Goal: Information Seeking & Learning: Learn about a topic

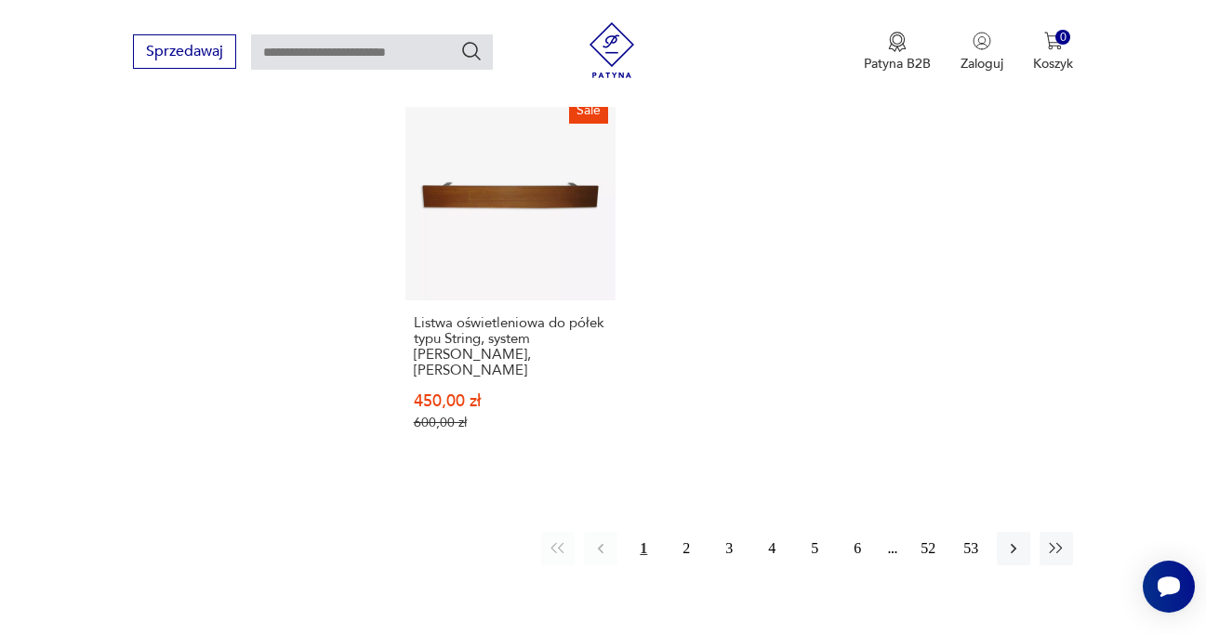
scroll to position [2707, 0]
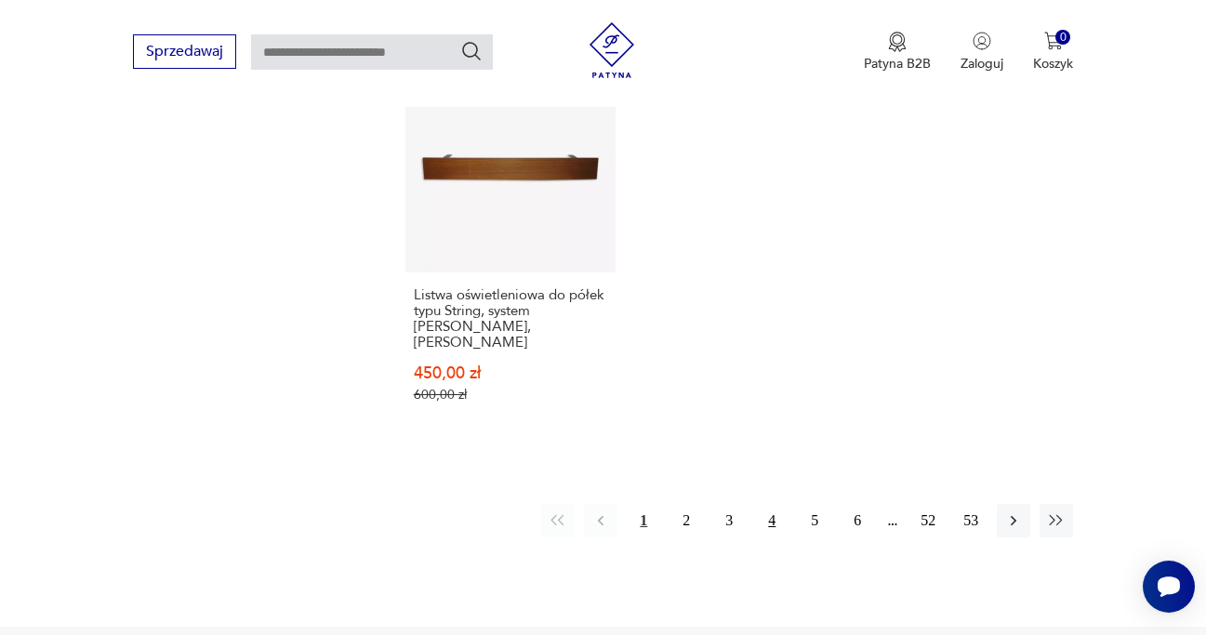
click at [769, 504] on button "4" at bounding box center [771, 520] width 33 height 33
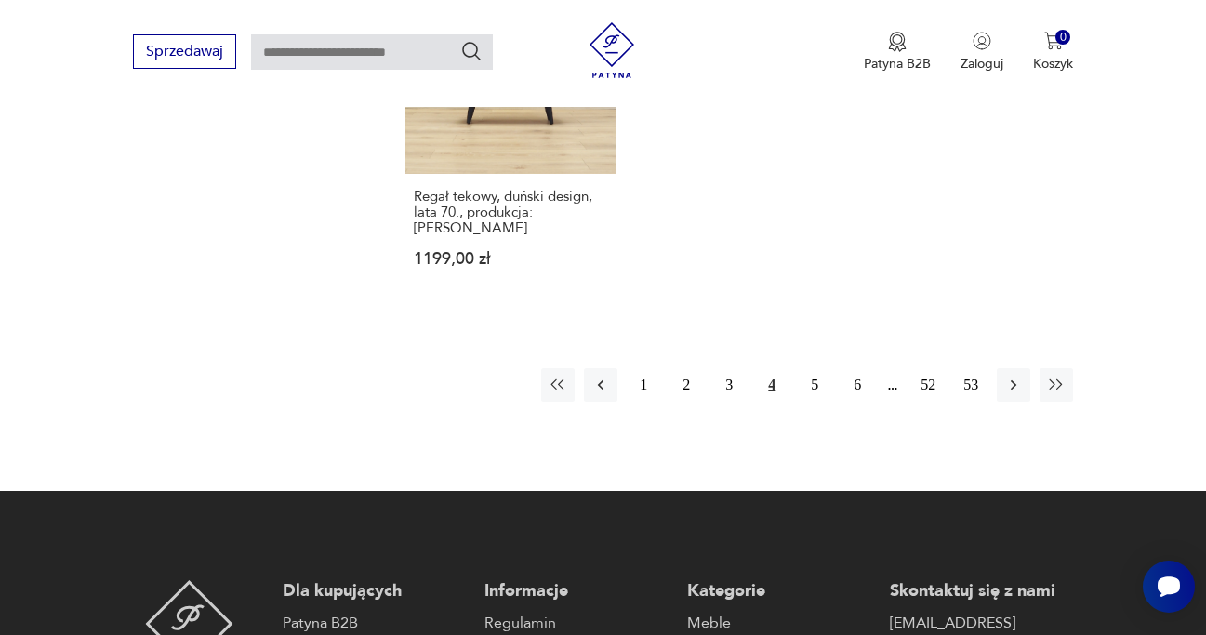
scroll to position [2788, 0]
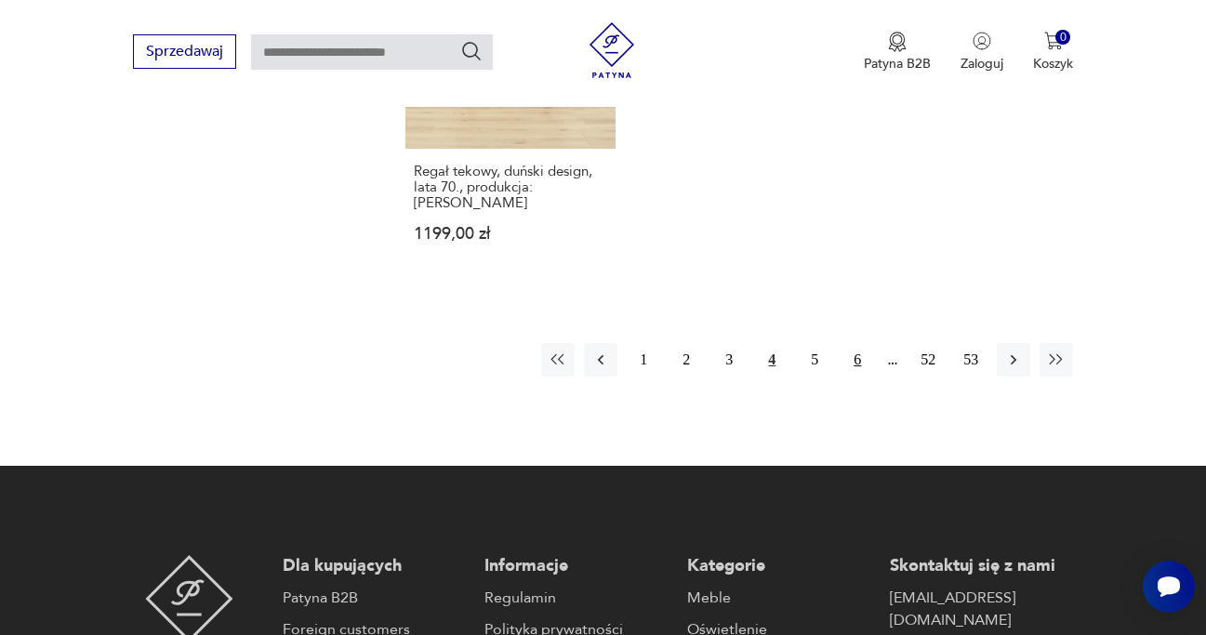
click at [858, 366] on button "6" at bounding box center [857, 359] width 33 height 33
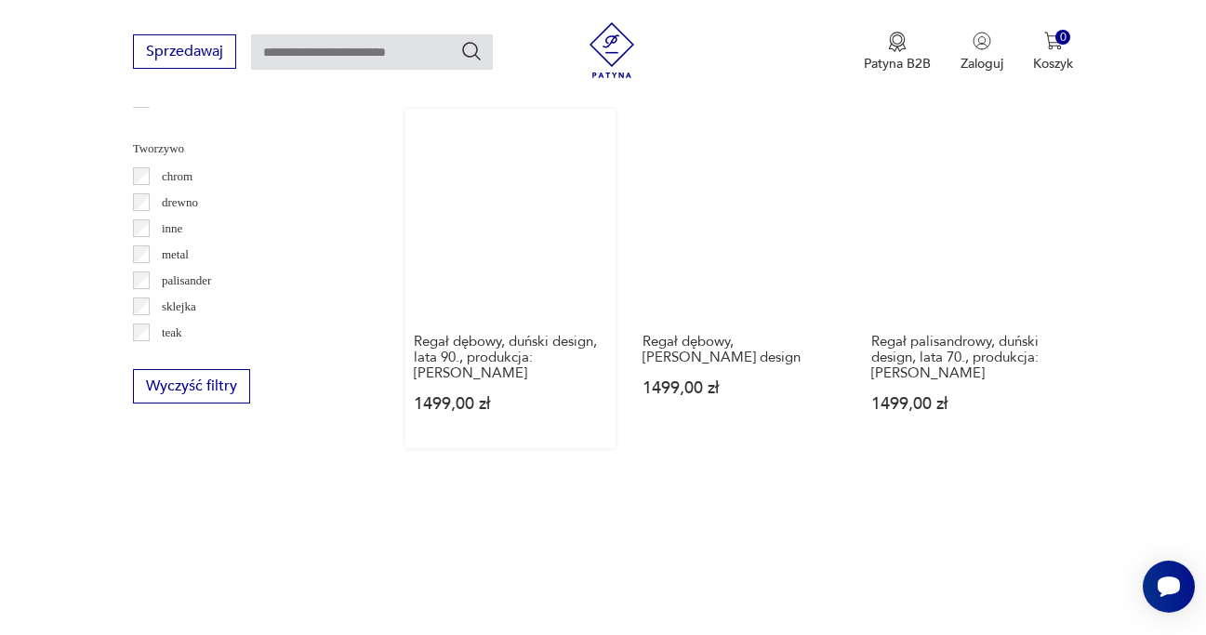
scroll to position [2677, 0]
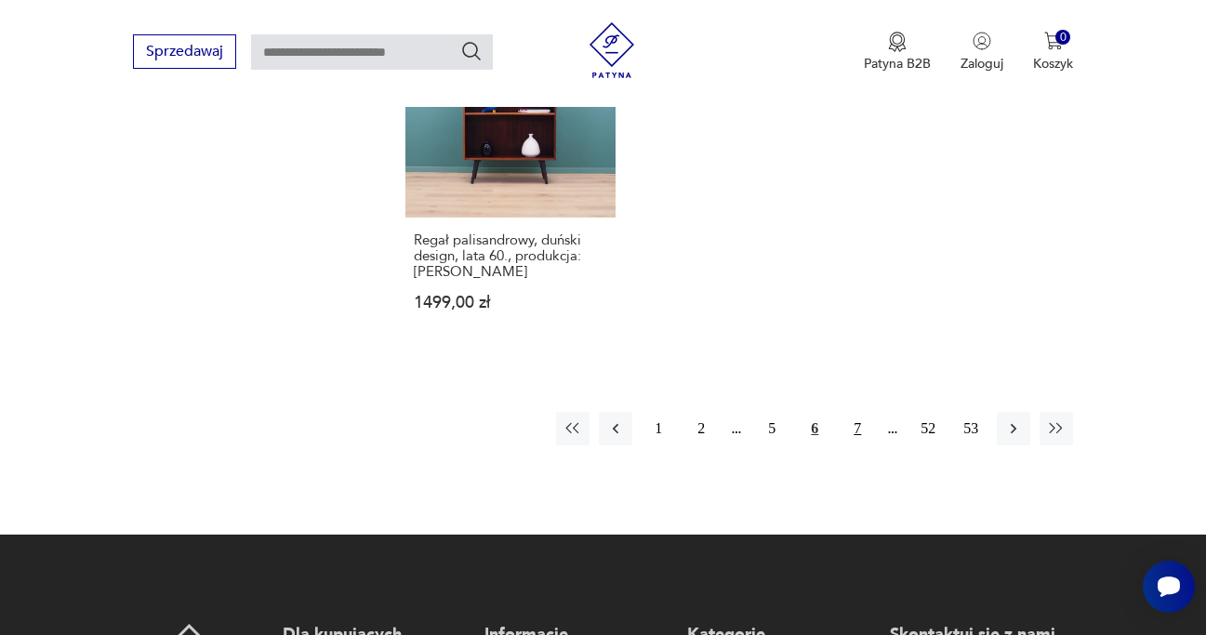
click at [861, 412] on button "7" at bounding box center [857, 428] width 33 height 33
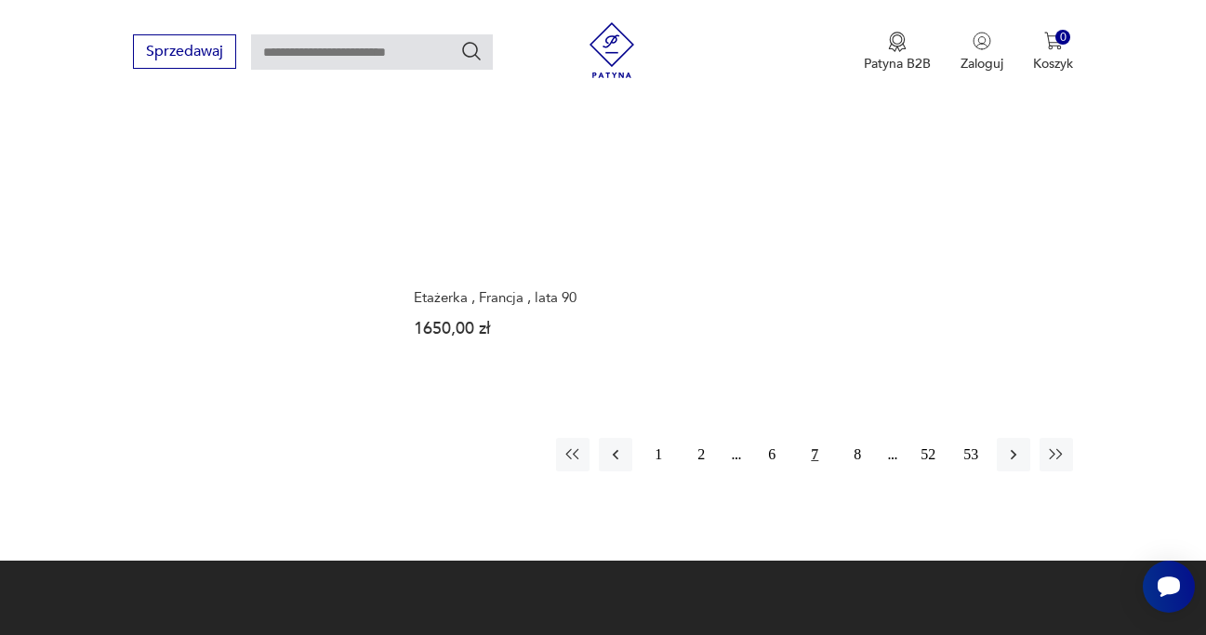
scroll to position [2680, 0]
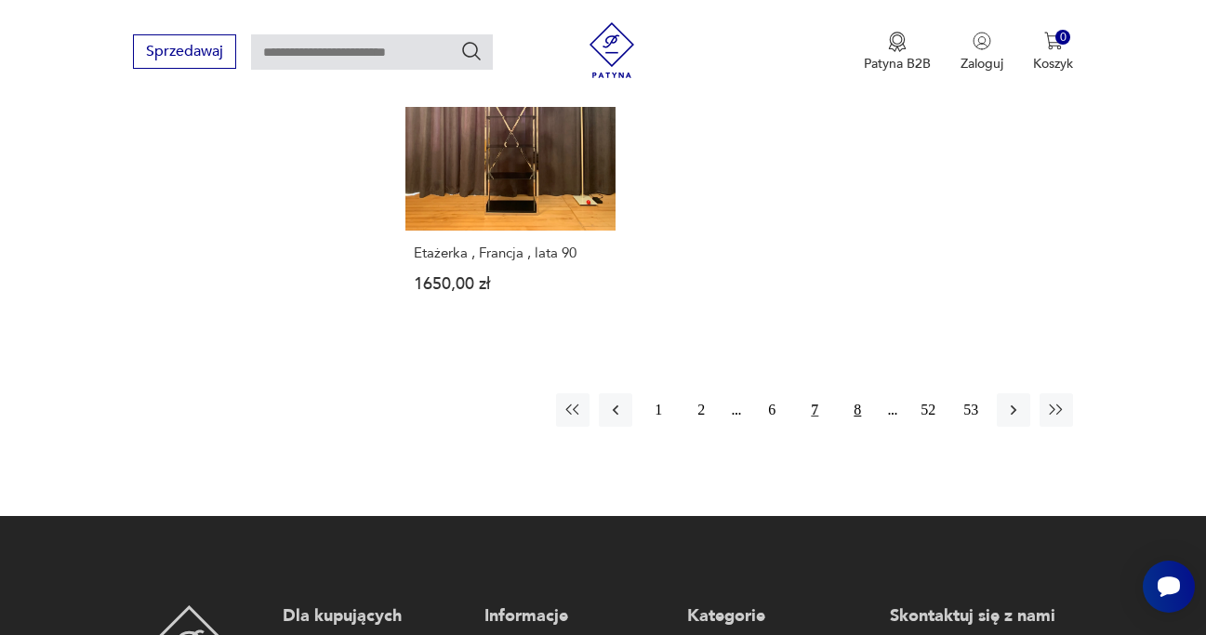
click at [853, 393] on button "8" at bounding box center [857, 409] width 33 height 33
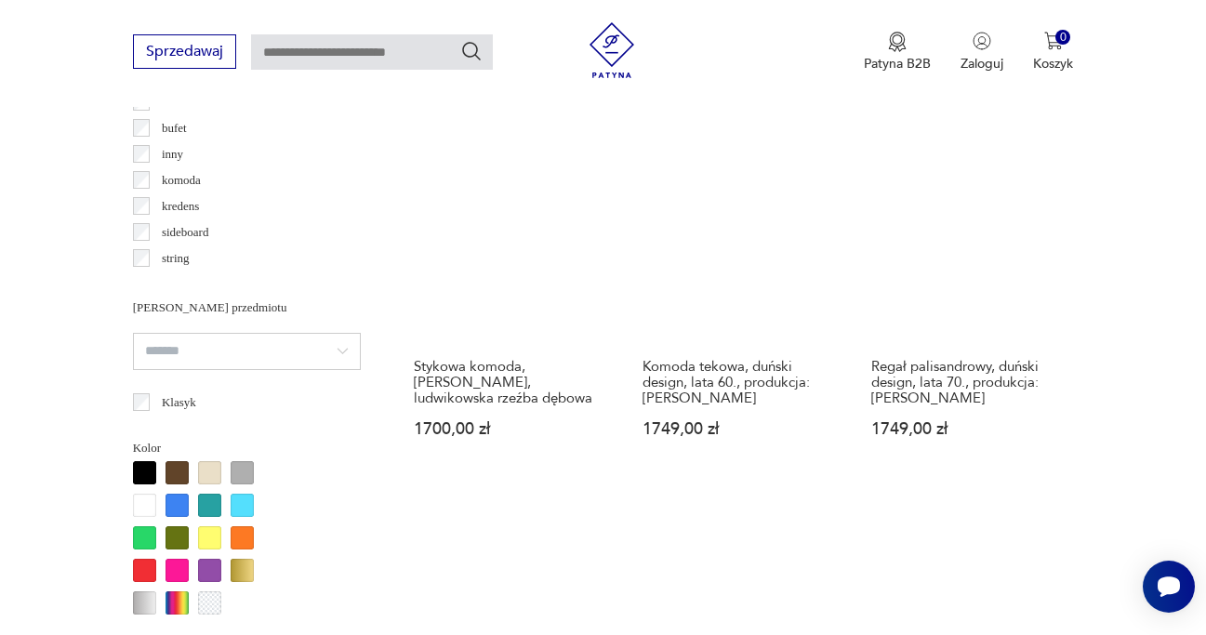
scroll to position [1476, 0]
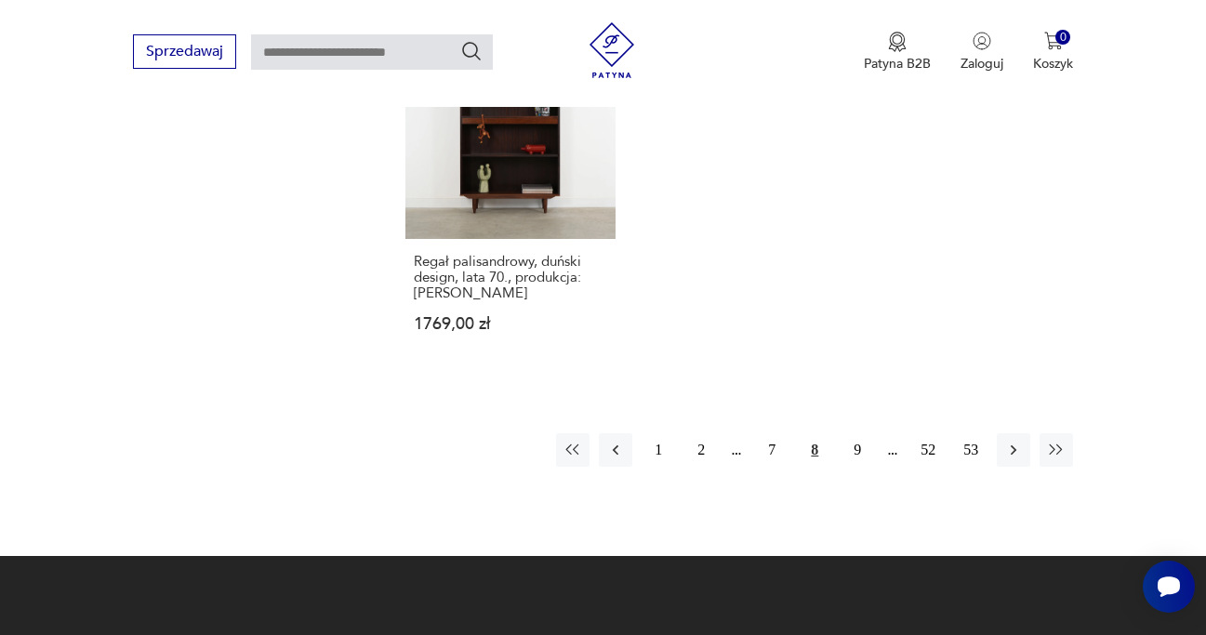
scroll to position [2701, 0]
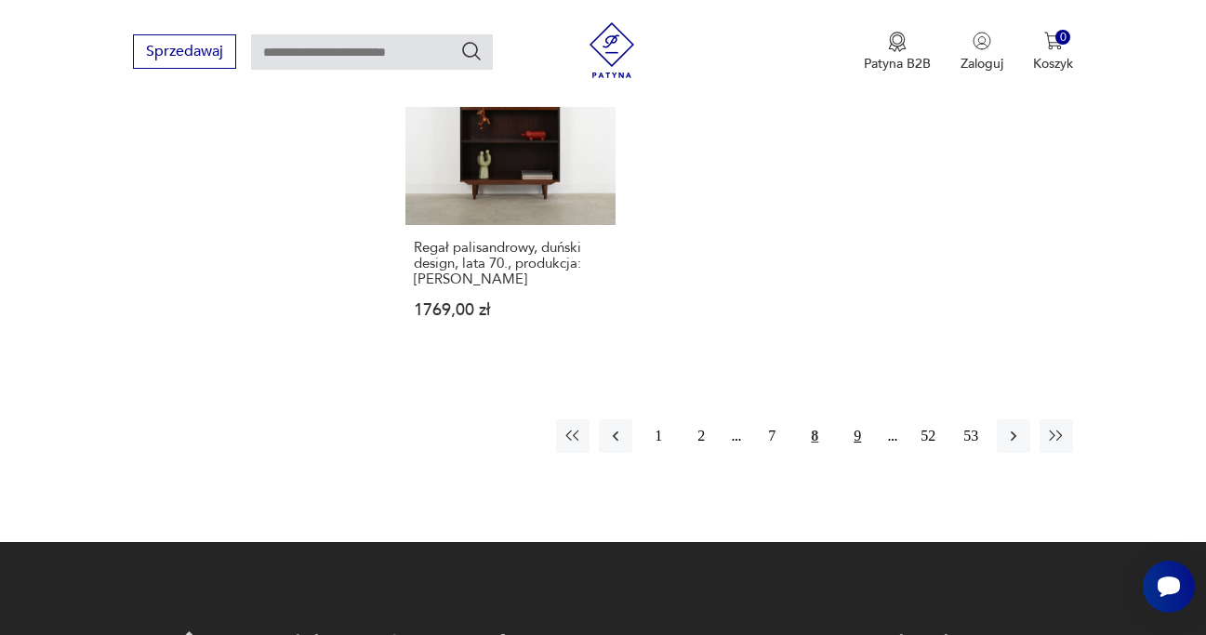
click at [861, 419] on button "9" at bounding box center [857, 435] width 33 height 33
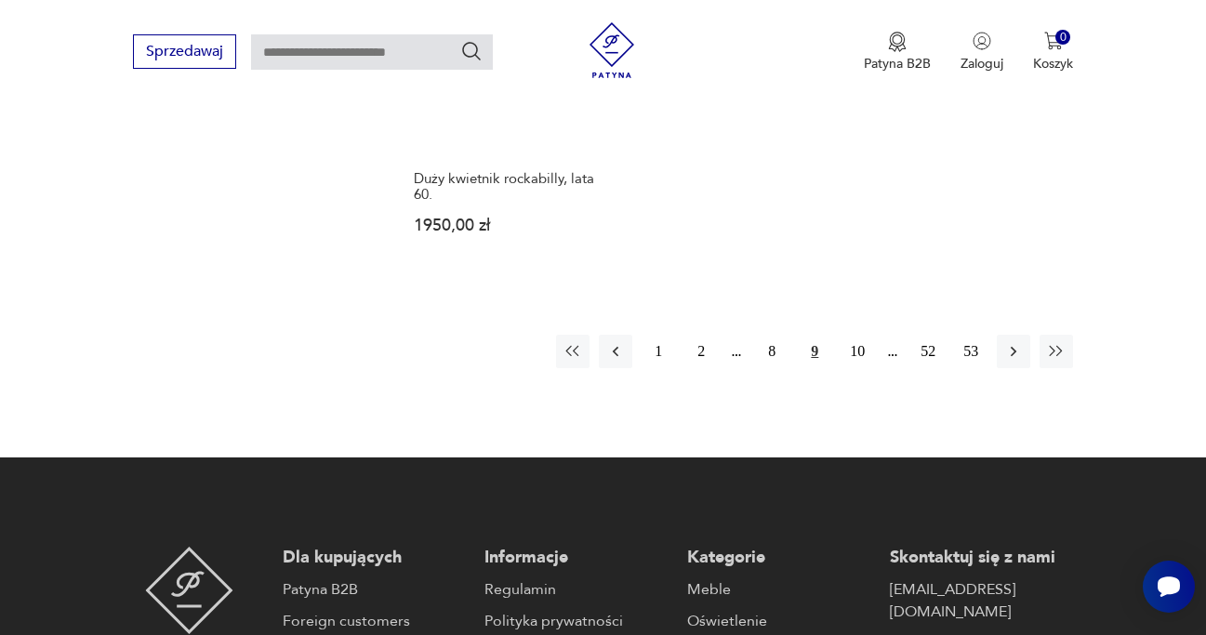
scroll to position [2744, 0]
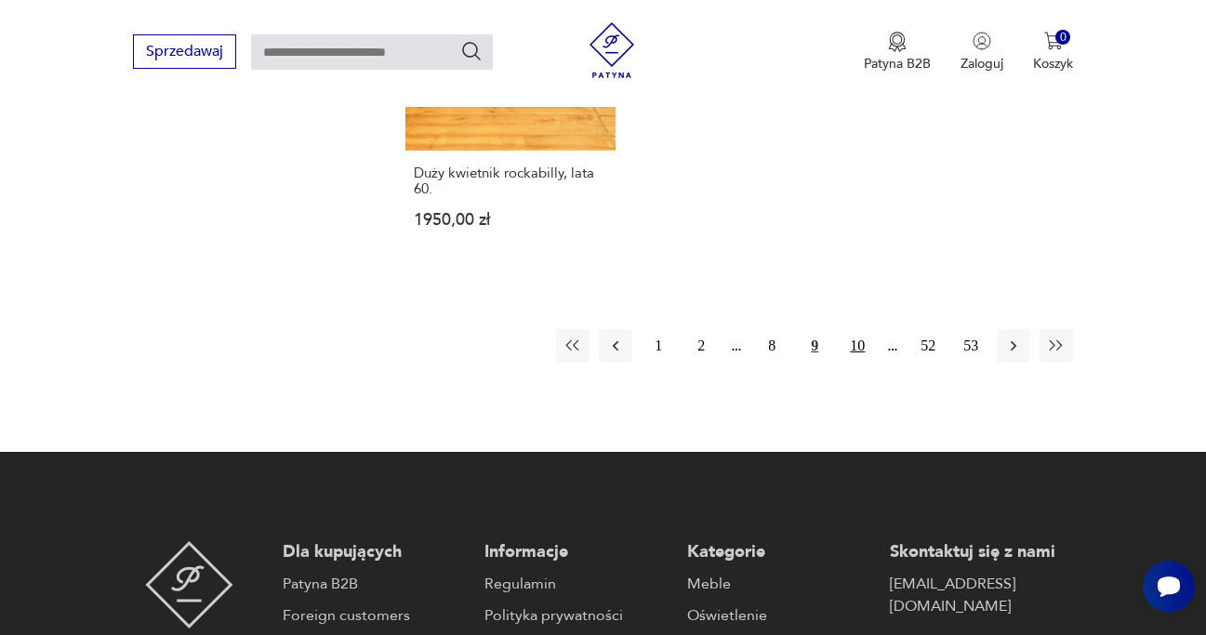
click at [866, 339] on button "10" at bounding box center [857, 345] width 33 height 33
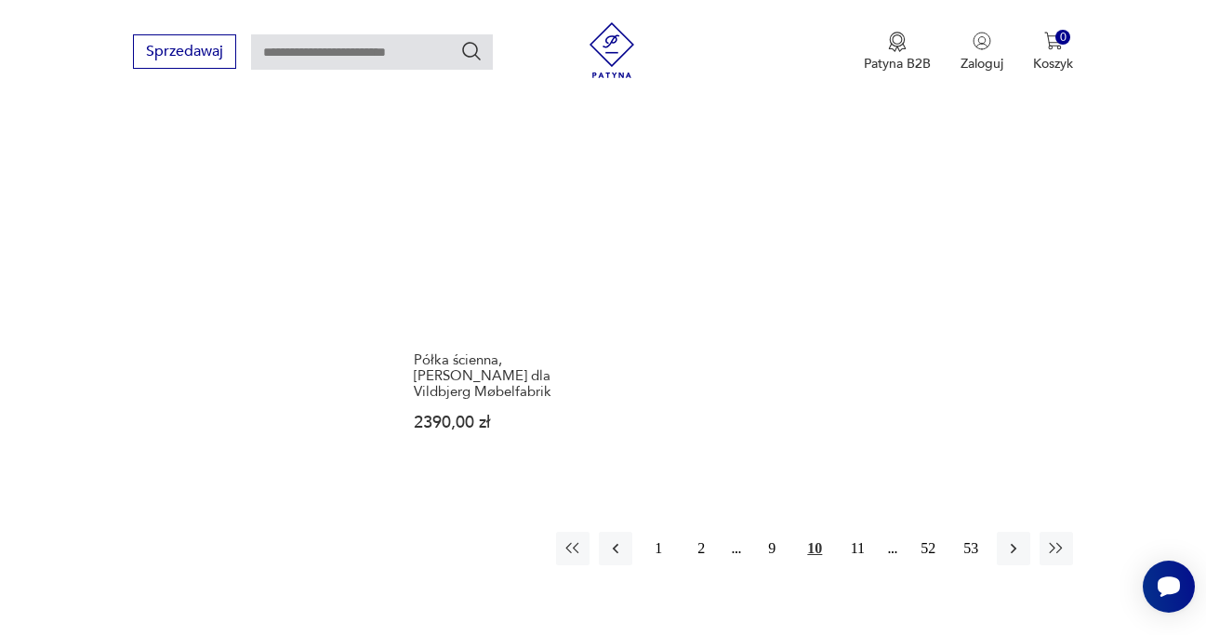
scroll to position [2629, 0]
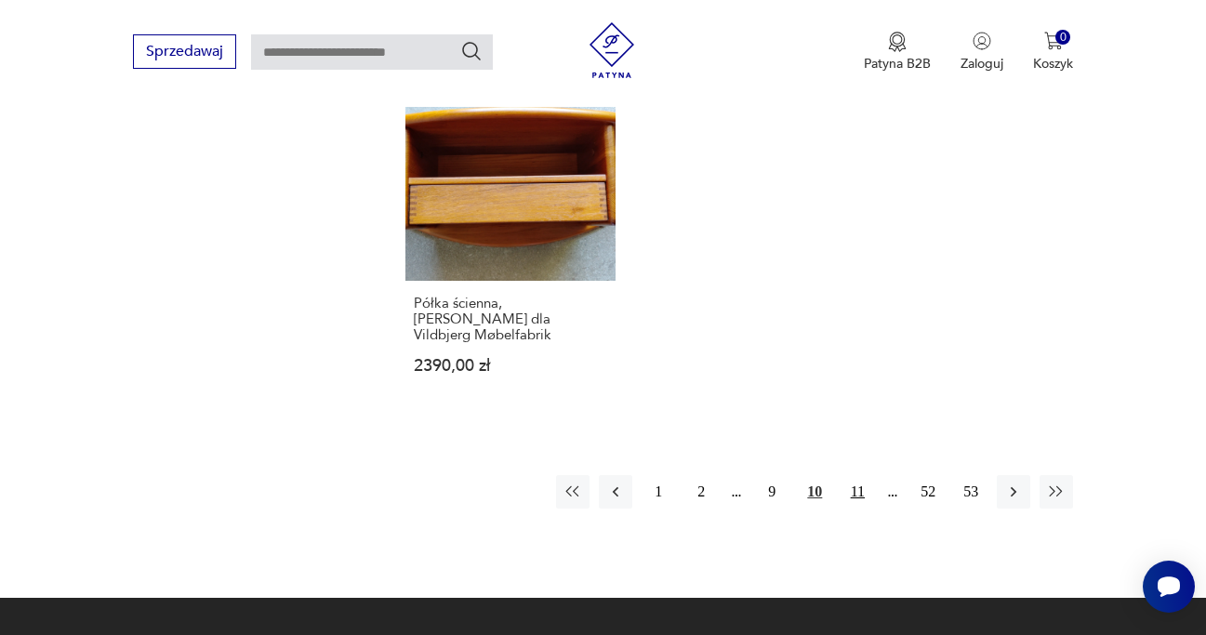
click at [852, 475] on button "11" at bounding box center [857, 491] width 33 height 33
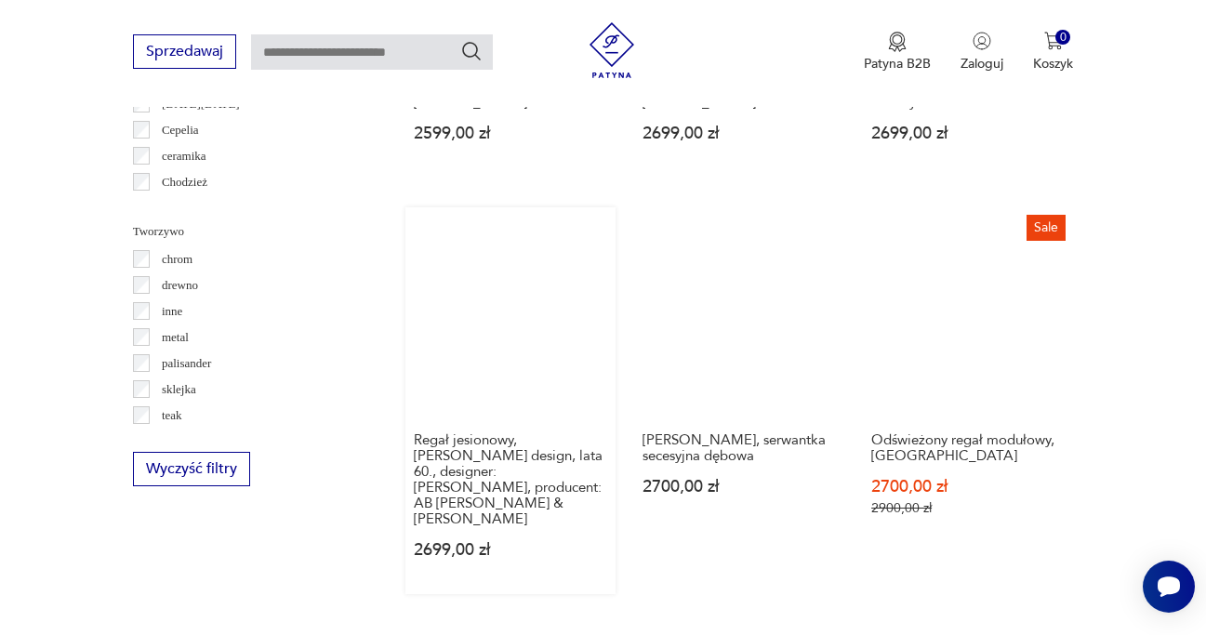
scroll to position [2549, 0]
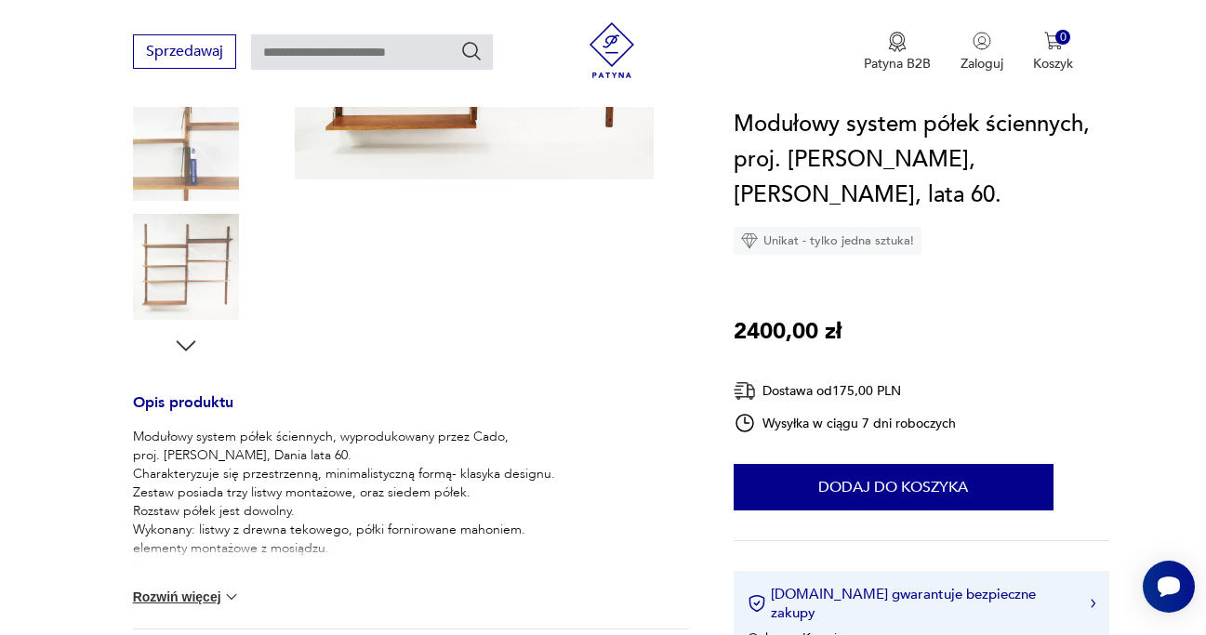
scroll to position [485, 0]
click at [211, 592] on button "Rozwiń więcej" at bounding box center [187, 598] width 108 height 19
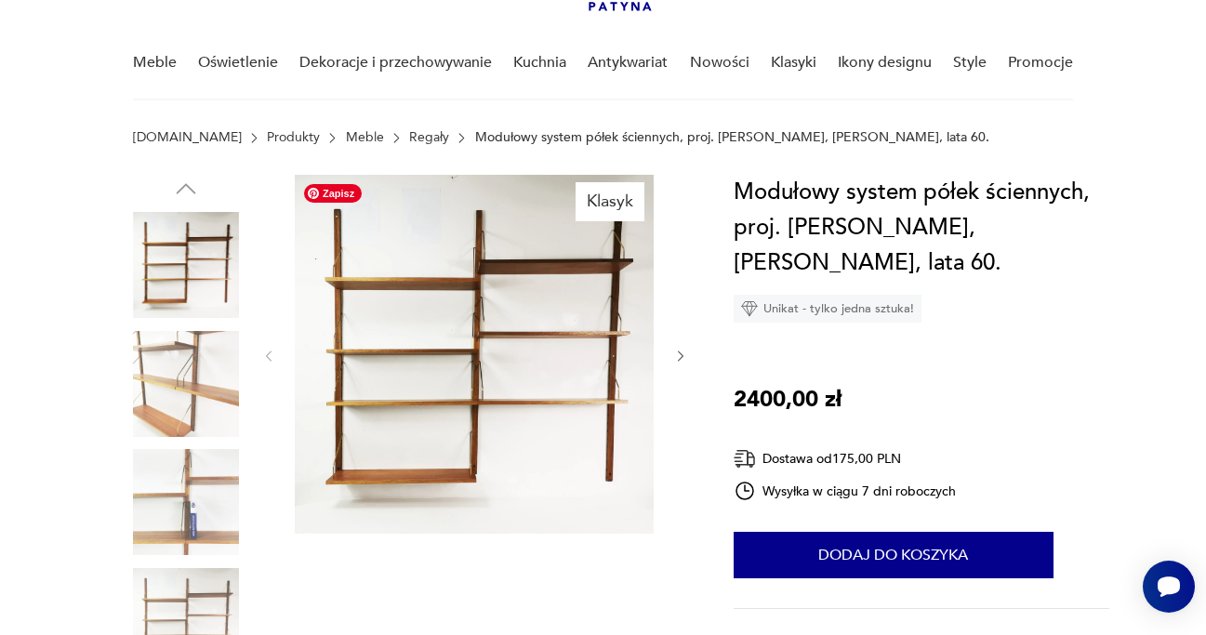
scroll to position [131, 0]
